Goal: Obtain resource: Download file/media

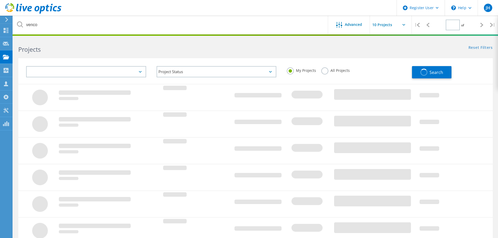
type input "1"
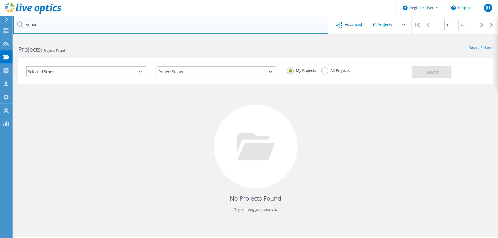
click at [51, 26] on input "venco" at bounding box center [170, 25] width 315 height 18
drag, startPoint x: 47, startPoint y: 25, endPoint x: 19, endPoint y: 25, distance: 27.5
click at [19, 25] on div "venco" at bounding box center [170, 25] width 315 height 18
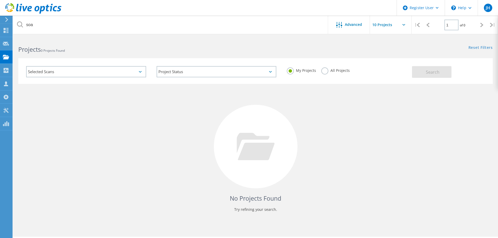
click at [328, 73] on div "All Projects" at bounding box center [335, 71] width 29 height 8
click at [325, 71] on label "All Projects" at bounding box center [335, 69] width 29 height 5
click at [0, 0] on input "All Projects" at bounding box center [0, 0] width 0 height 0
click at [435, 78] on div "Selected Scans Project Status In Progress Complete Published Anonymous Archived…" at bounding box center [255, 71] width 475 height 26
click at [435, 72] on span "Search" at bounding box center [433, 72] width 14 height 6
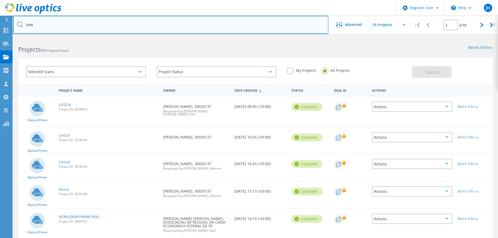
click at [44, 26] on input "soa" at bounding box center [170, 25] width 315 height 18
drag, startPoint x: 44, startPoint y: 26, endPoint x: 23, endPoint y: 25, distance: 21.7
click at [23, 25] on div "soa" at bounding box center [170, 25] width 315 height 18
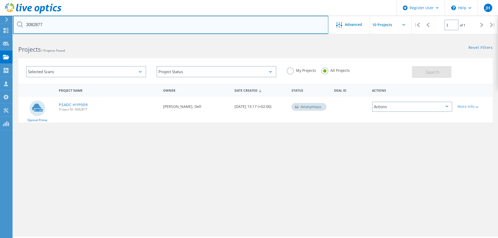
click at [54, 20] on input "3082877" at bounding box center [170, 25] width 315 height 18
drag, startPoint x: 49, startPoint y: 25, endPoint x: 20, endPoint y: 25, distance: 29.5
click at [20, 25] on div "3082877" at bounding box center [170, 25] width 315 height 18
type input "soa"
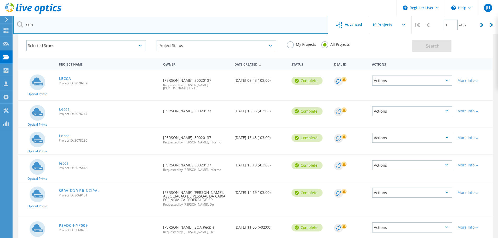
scroll to position [52, 0]
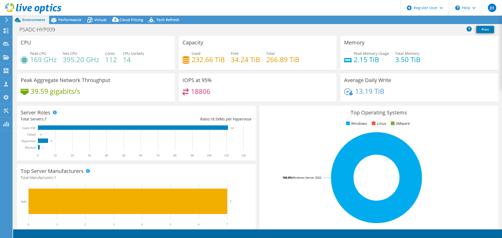
select select "USD"
click at [418, 21] on link "Reports" at bounding box center [413, 20] width 25 height 8
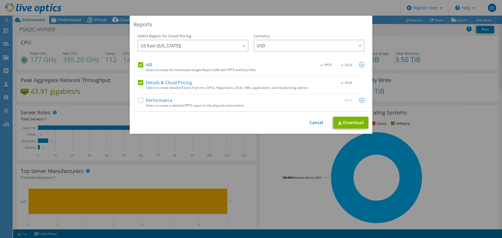
click at [395, 44] on div "Reports Select Region for Cloud Pricing Asia Pacific (Hong Kong) Asia Pacific (…" at bounding box center [251, 119] width 502 height 207
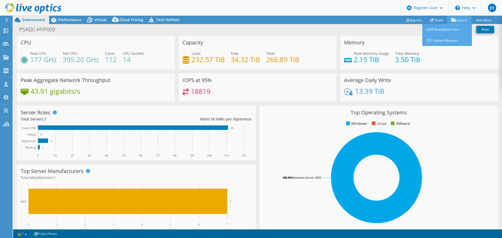
click at [461, 18] on link "Export" at bounding box center [459, 20] width 24 height 8
click at [459, 19] on link "Export" at bounding box center [459, 20] width 24 height 8
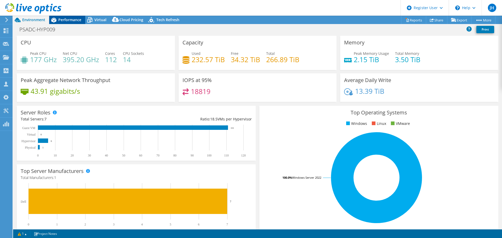
click at [66, 20] on span "Performance" at bounding box center [69, 19] width 23 height 5
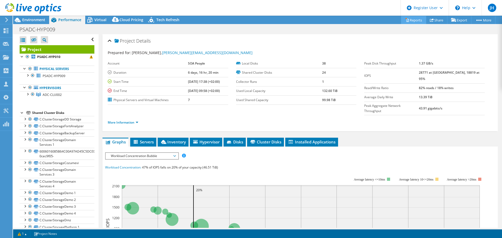
click at [412, 21] on link "Reports" at bounding box center [413, 20] width 25 height 8
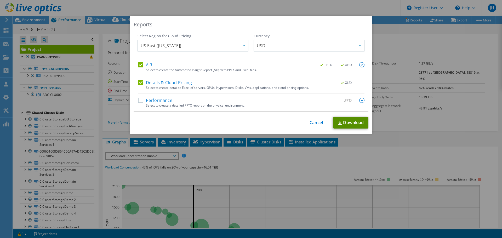
click at [345, 122] on link "Download" at bounding box center [350, 123] width 35 height 12
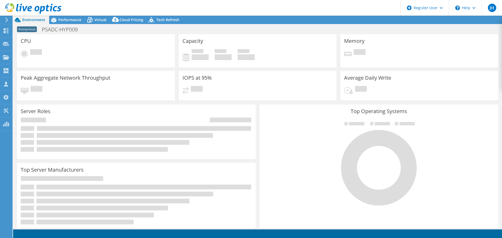
select select "EUFrankfurt"
select select "USD"
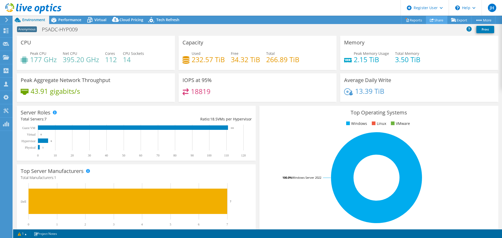
click at [439, 22] on link "Share" at bounding box center [436, 20] width 21 height 8
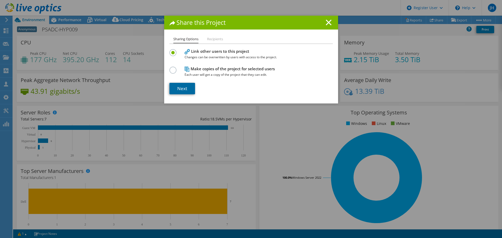
click at [185, 87] on link "Next" at bounding box center [182, 89] width 26 height 12
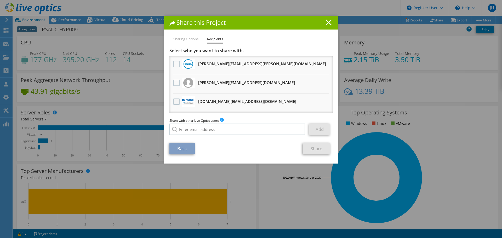
click at [175, 104] on label at bounding box center [177, 102] width 8 height 6
click at [0, 0] on input "checkbox" at bounding box center [0, 0] width 0 height 0
click at [184, 145] on link "Back" at bounding box center [181, 149] width 25 height 12
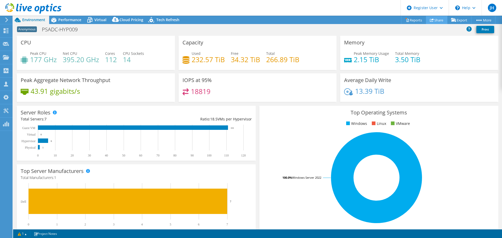
click at [437, 21] on link "Share" at bounding box center [436, 20] width 21 height 8
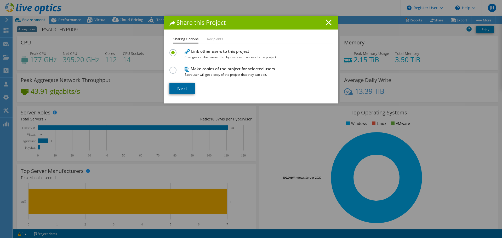
click at [185, 84] on link "Next" at bounding box center [182, 89] width 26 height 12
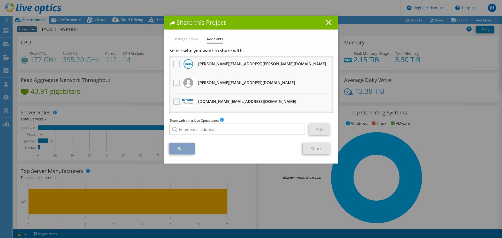
click at [174, 102] on label at bounding box center [177, 102] width 8 height 6
click at [0, 0] on input "checkbox" at bounding box center [0, 0] width 0 height 0
click at [318, 153] on link "Share" at bounding box center [316, 149] width 27 height 12
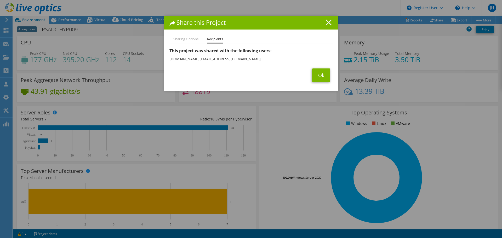
click at [326, 22] on icon at bounding box center [329, 23] width 6 height 6
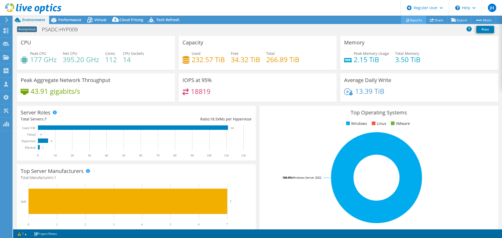
click at [415, 21] on link "Reports" at bounding box center [413, 20] width 25 height 8
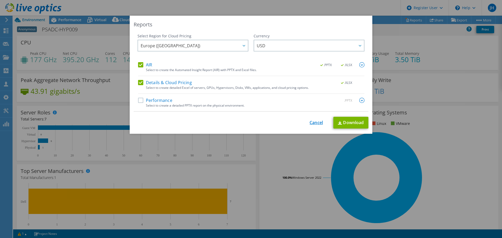
click at [320, 122] on link "Cancel" at bounding box center [316, 122] width 13 height 5
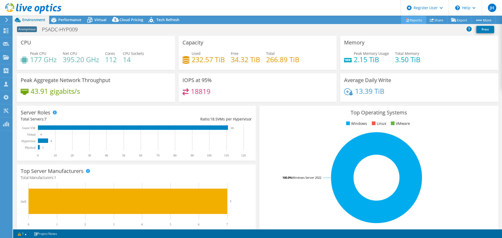
click at [409, 18] on link "Reports" at bounding box center [413, 20] width 25 height 8
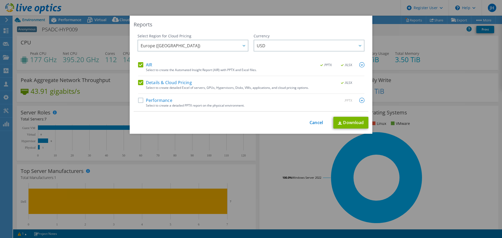
click at [360, 100] on img at bounding box center [361, 100] width 5 height 5
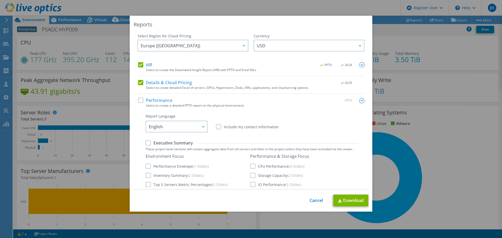
click at [360, 100] on div "Select Region for Cloud Pricing Asia Pacific ([GEOGRAPHIC_DATA]) [GEOGRAPHIC_DA…" at bounding box center [251, 111] width 235 height 156
click at [359, 100] on img at bounding box center [361, 100] width 5 height 5
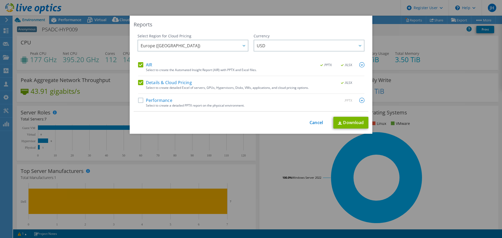
click at [115, 89] on div "Reports Select Region for Cloud Pricing Asia Pacific ([GEOGRAPHIC_DATA]) [GEOGR…" at bounding box center [251, 119] width 502 height 207
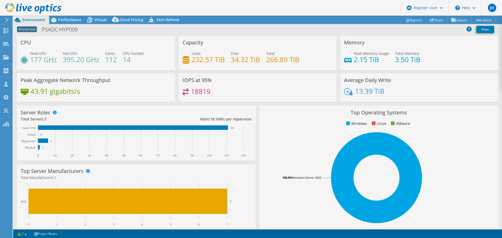
click at [71, 24] on div "This project has been archived. No changes can be made, and graphs and summary …" at bounding box center [257, 127] width 489 height 223
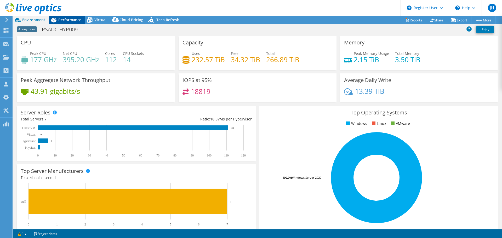
click at [73, 18] on span "Performance" at bounding box center [69, 19] width 23 height 5
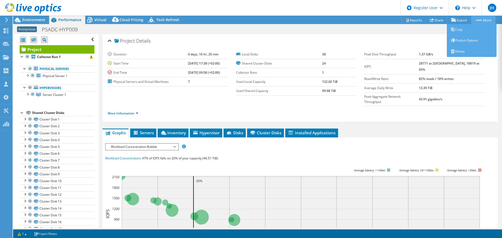
click at [480, 21] on link "More" at bounding box center [483, 20] width 24 height 8
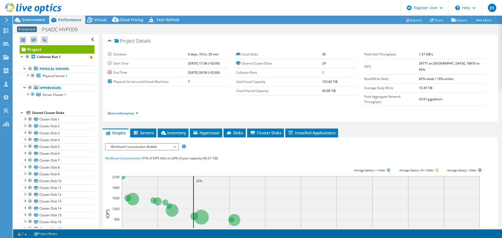
click at [452, 143] on div "IOPS Disk Throughput IO Size Latency Queue Depth CPU Percentage Memory Page Fau…" at bounding box center [300, 146] width 390 height 7
click at [412, 21] on link "Reports" at bounding box center [413, 20] width 25 height 8
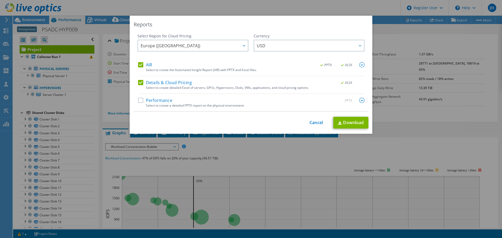
click at [140, 65] on label "AIR" at bounding box center [145, 64] width 14 height 5
click at [0, 0] on input "AIR" at bounding box center [0, 0] width 0 height 0
click at [140, 65] on label "AIR" at bounding box center [145, 64] width 14 height 5
click at [0, 0] on input "AIR" at bounding box center [0, 0] width 0 height 0
click at [139, 82] on label "Details & Cloud Pricing" at bounding box center [165, 82] width 54 height 5
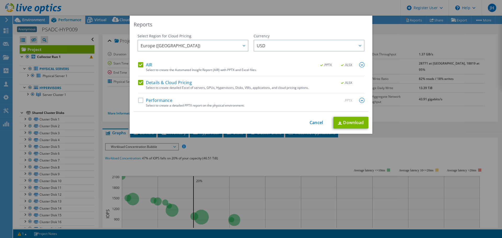
click at [0, 0] on input "Details & Cloud Pricing" at bounding box center [0, 0] width 0 height 0
click at [139, 82] on label "Details & Cloud Pricing" at bounding box center [165, 82] width 54 height 5
click at [0, 0] on input "Details & Cloud Pricing" at bounding box center [0, 0] width 0 height 0
click at [343, 120] on link "Download" at bounding box center [350, 123] width 35 height 12
